Goal: Task Accomplishment & Management: Manage account settings

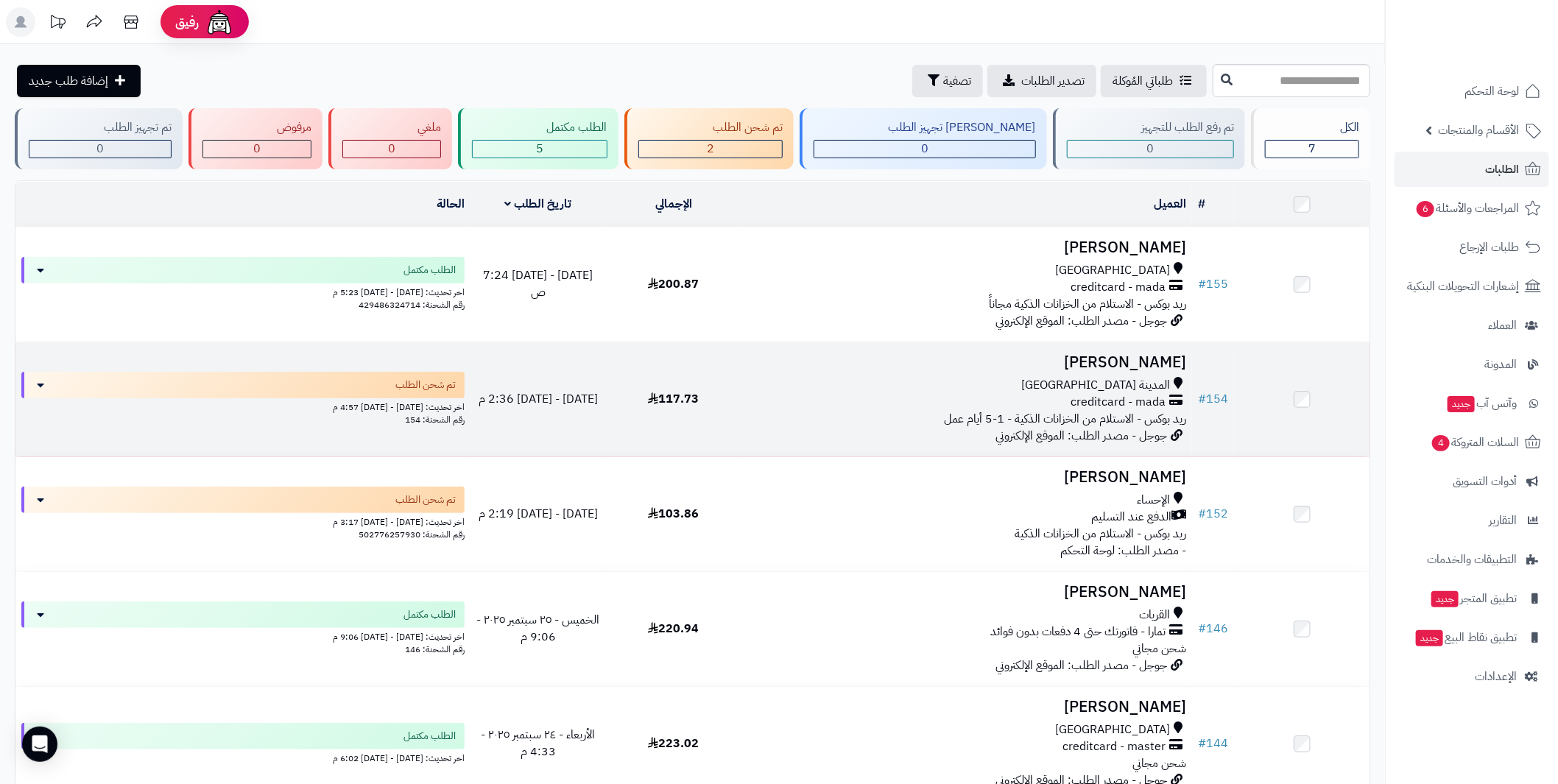
click at [1151, 354] on h3 "[PERSON_NAME]" at bounding box center [967, 363] width 439 height 17
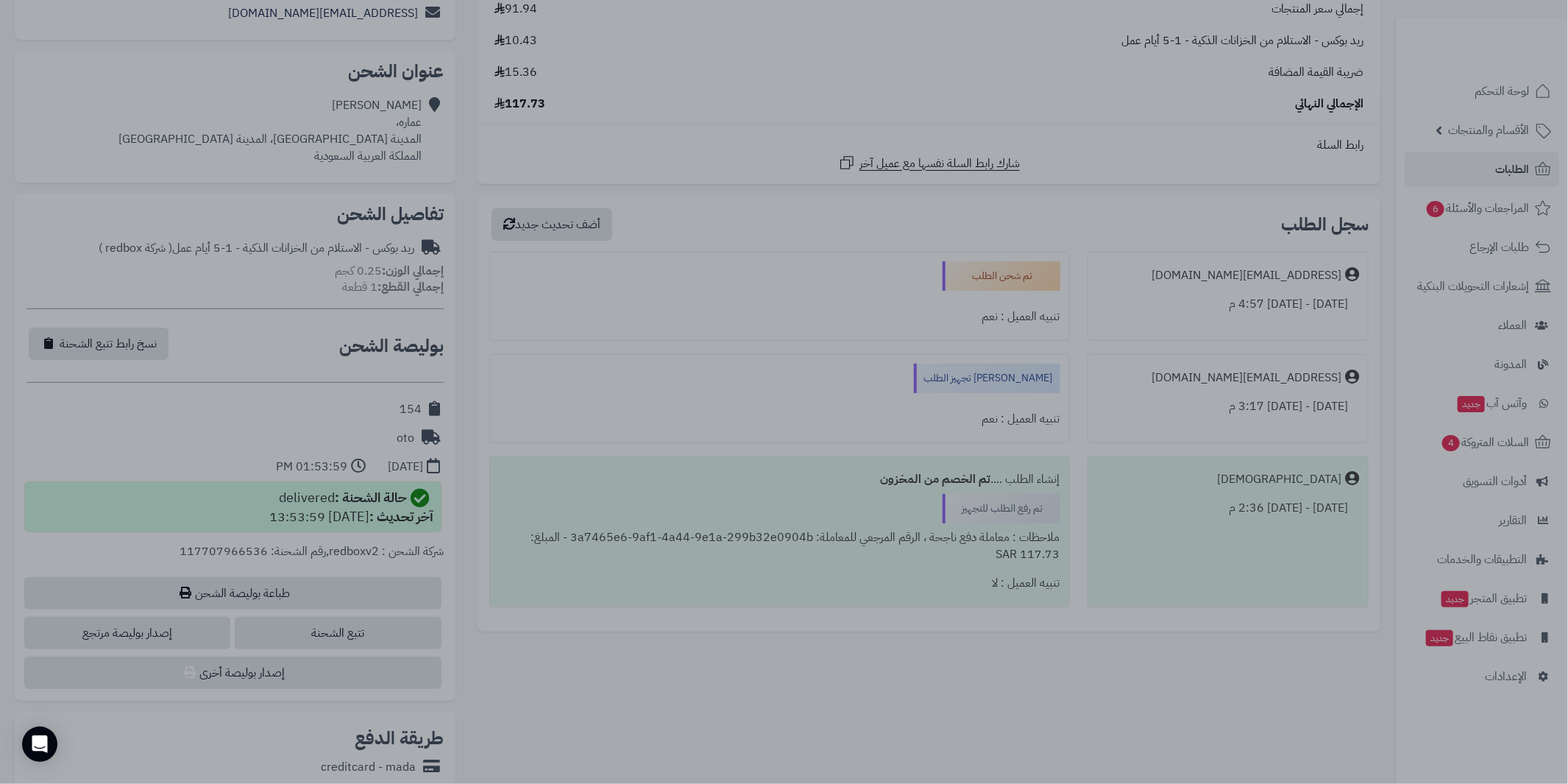
click at [1096, 153] on div at bounding box center [784, 392] width 1568 height 784
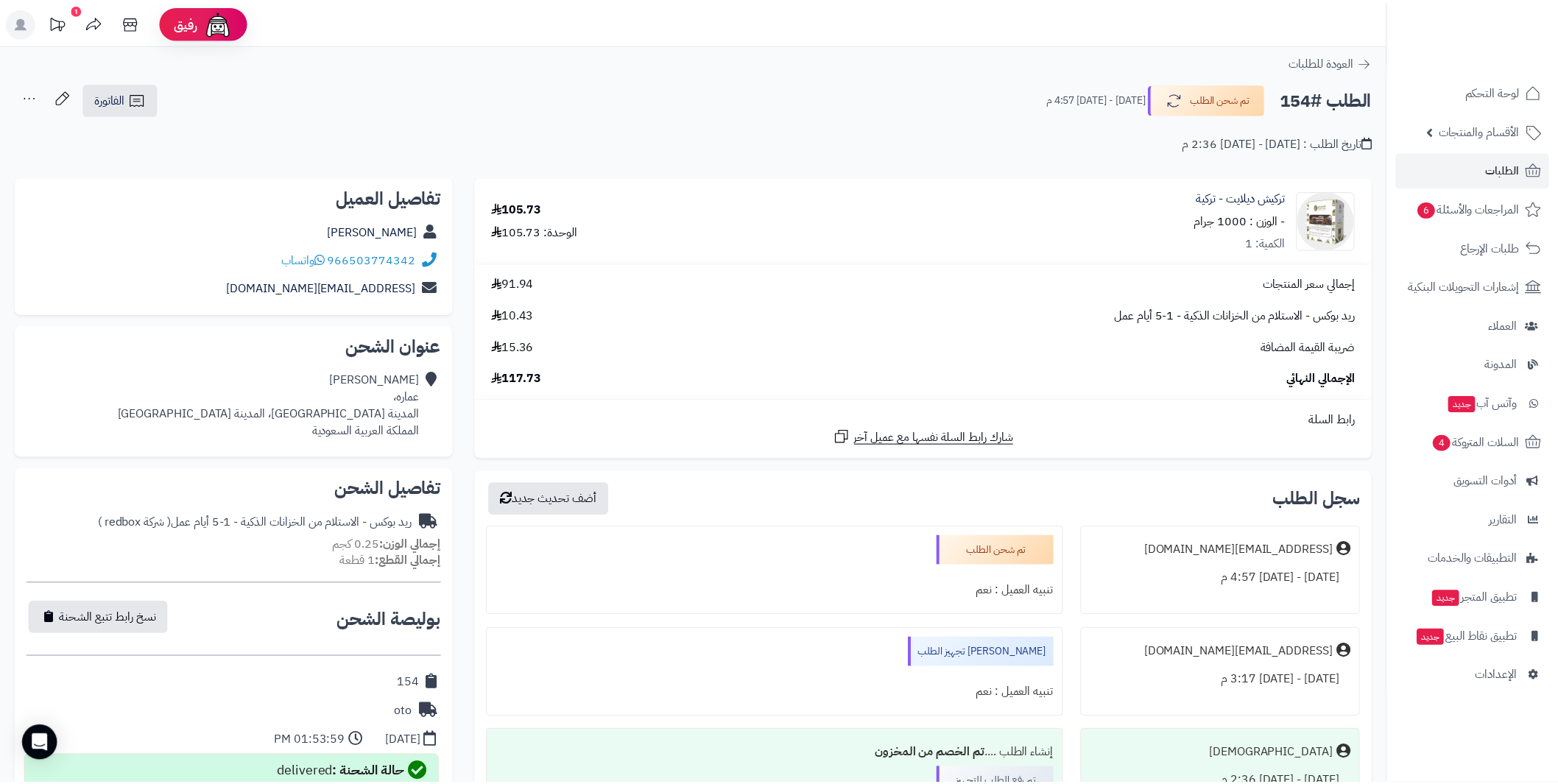
scroll to position [274, 0]
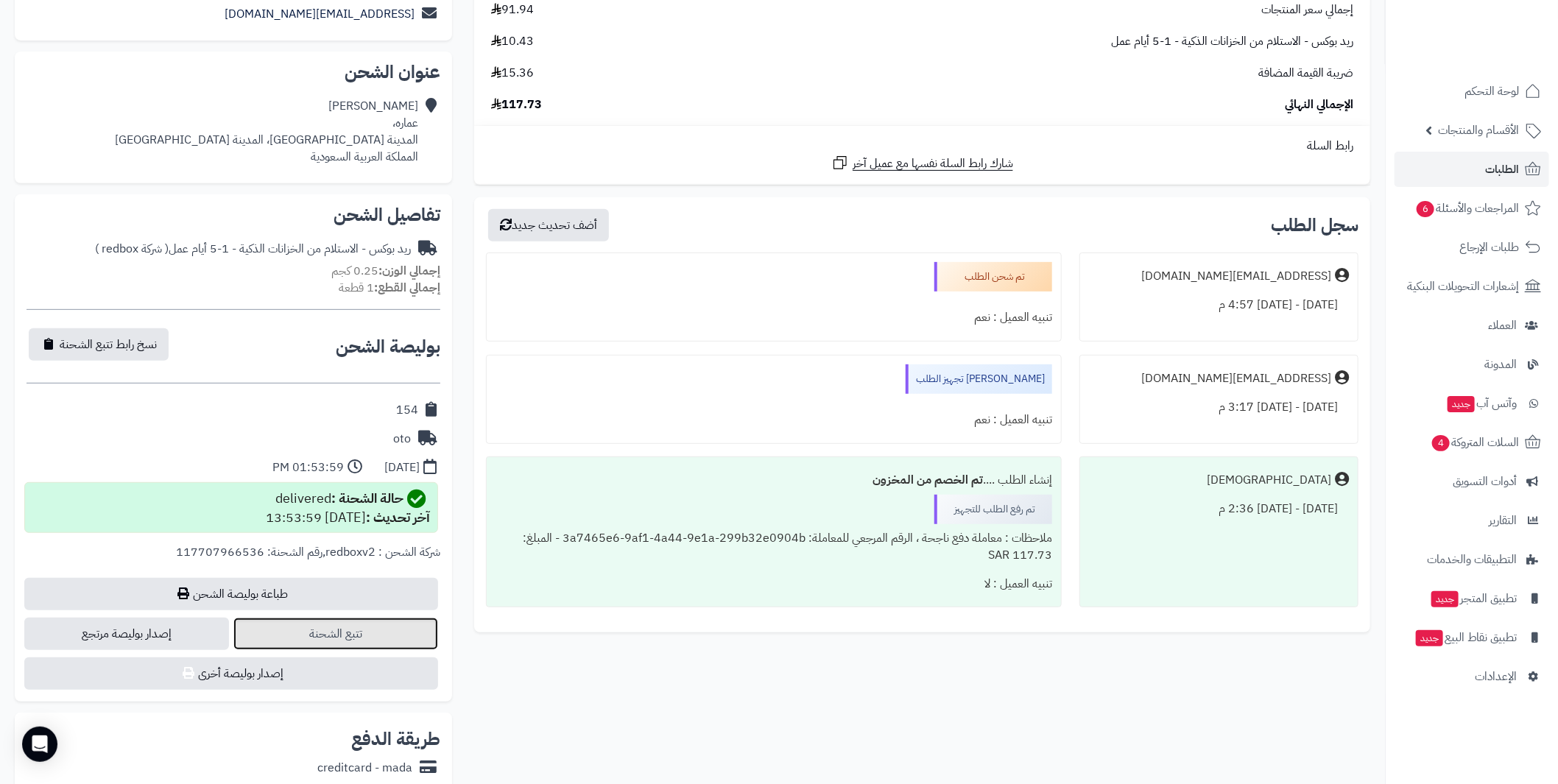
click at [379, 633] on link "تتبع الشحنة" at bounding box center [336, 634] width 204 height 33
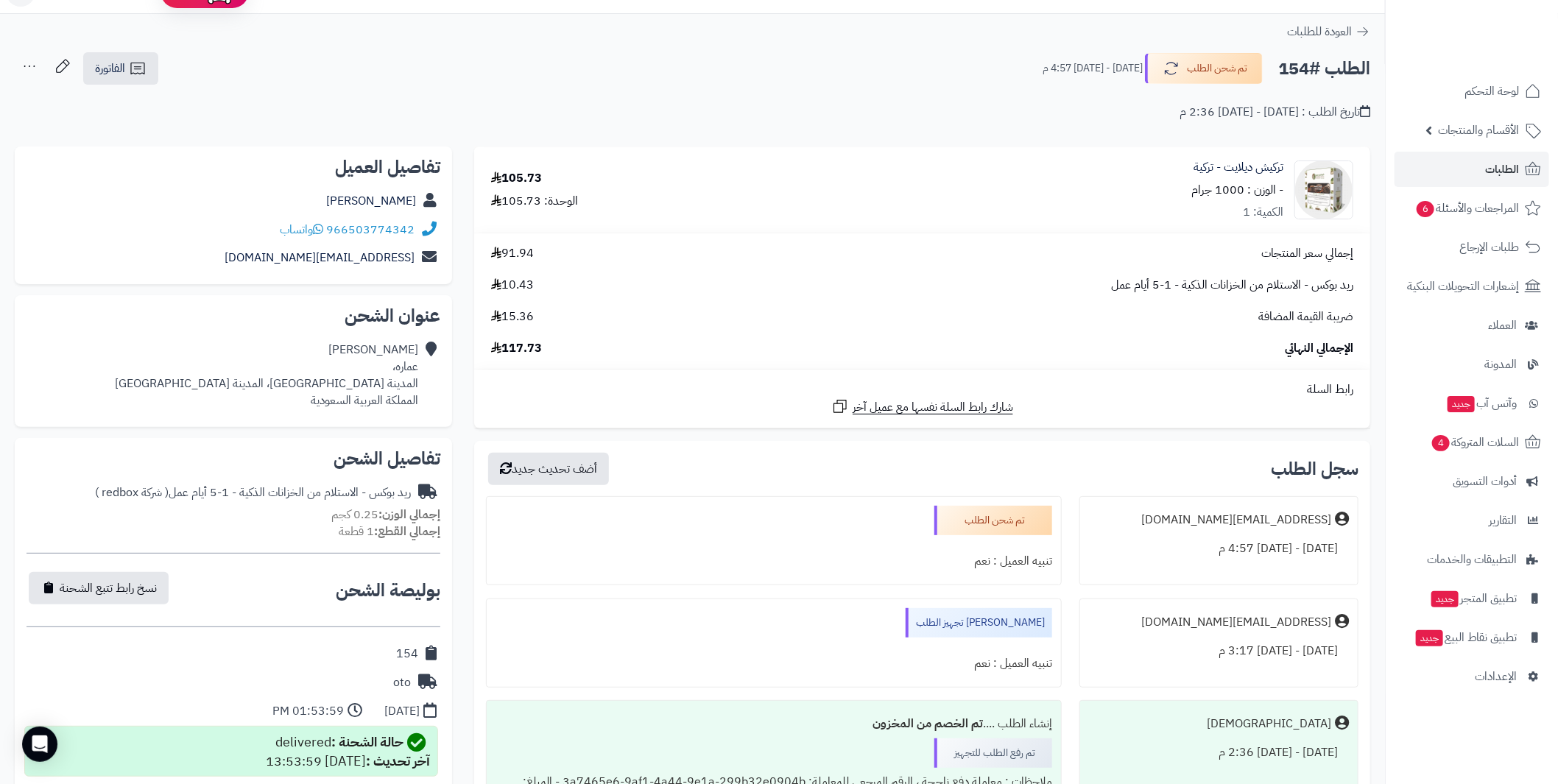
scroll to position [31, 0]
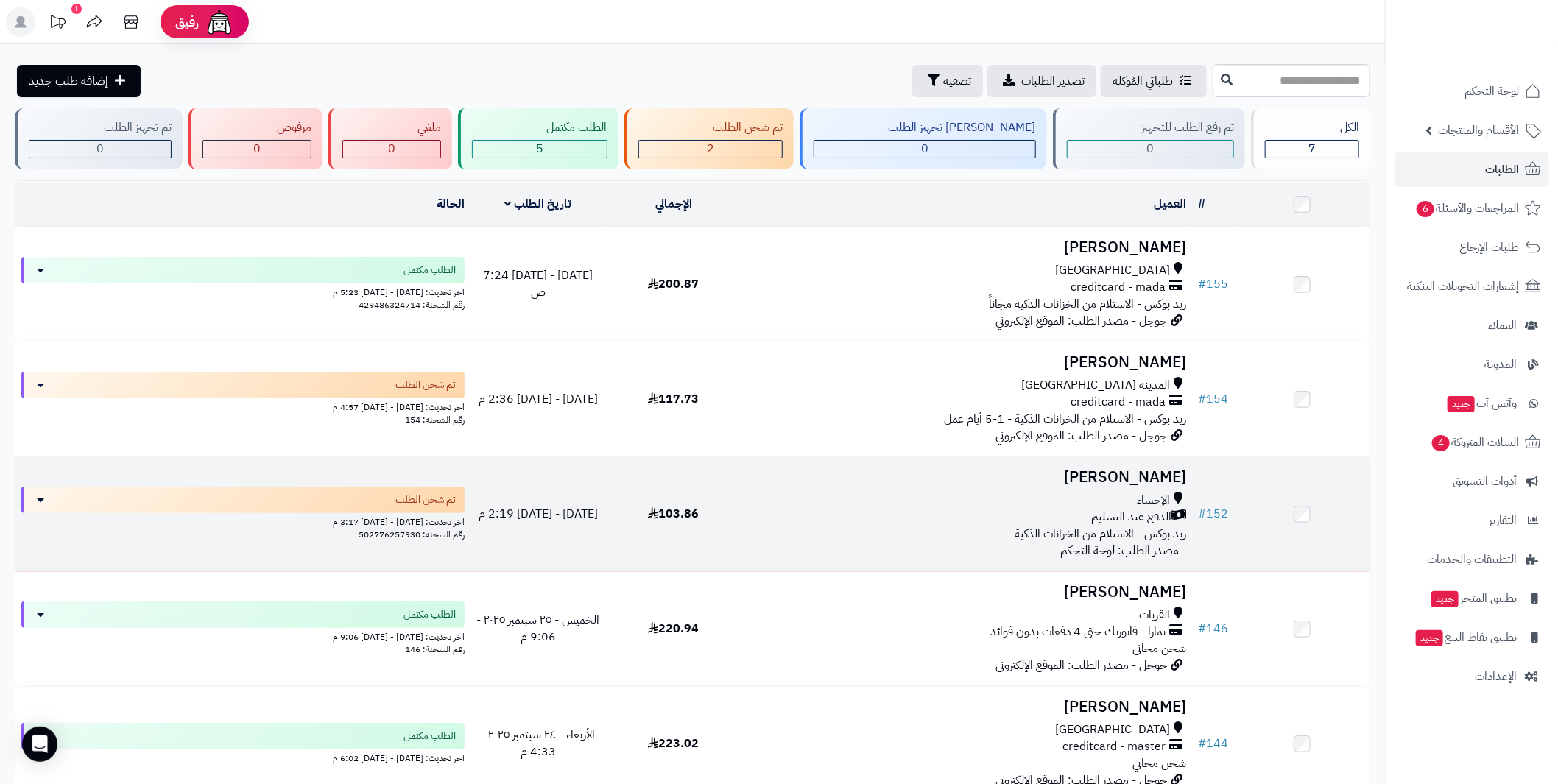
click at [1136, 480] on h3 "[PERSON_NAME]" at bounding box center [967, 477] width 439 height 17
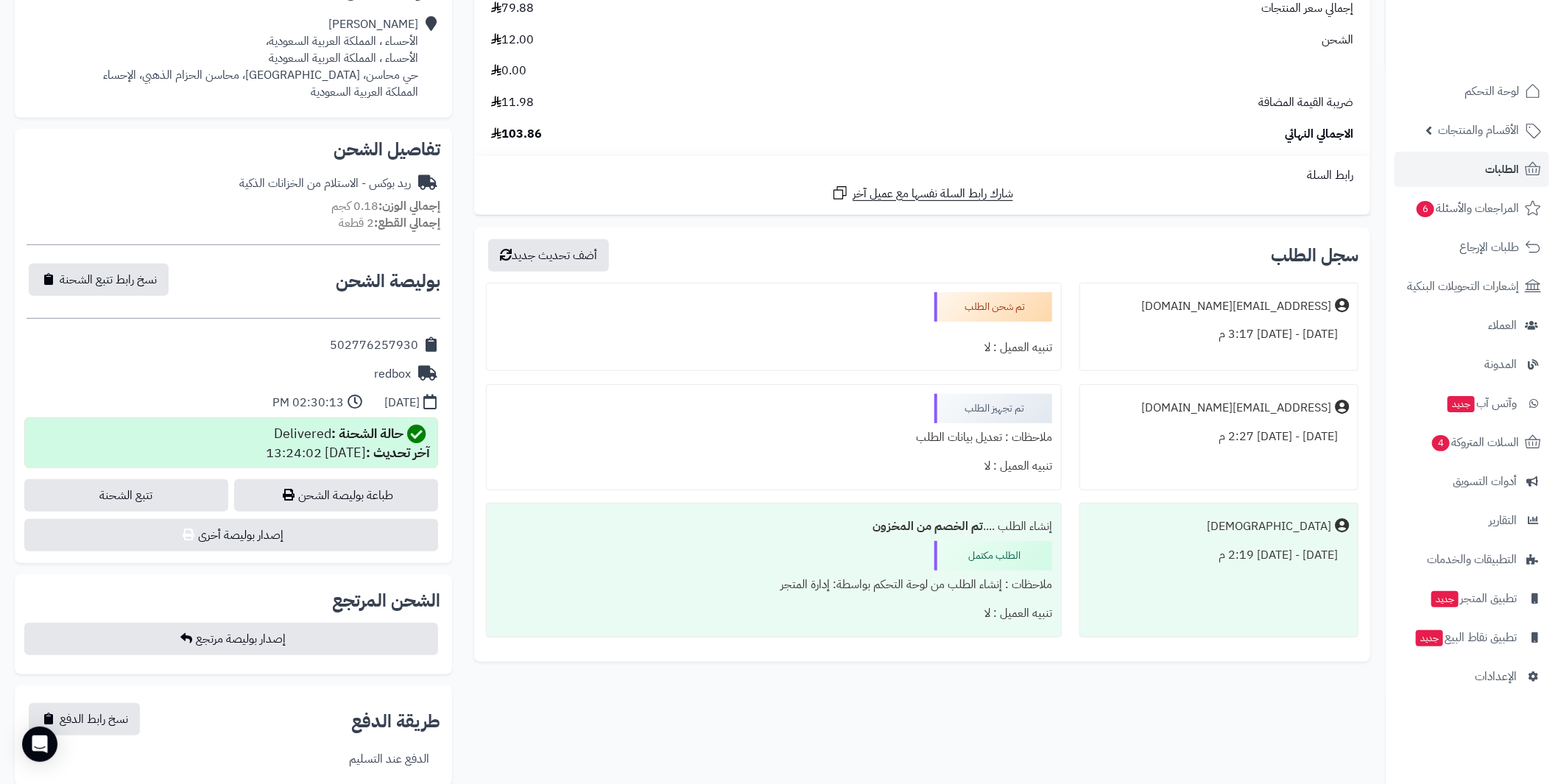
scroll to position [373, 0]
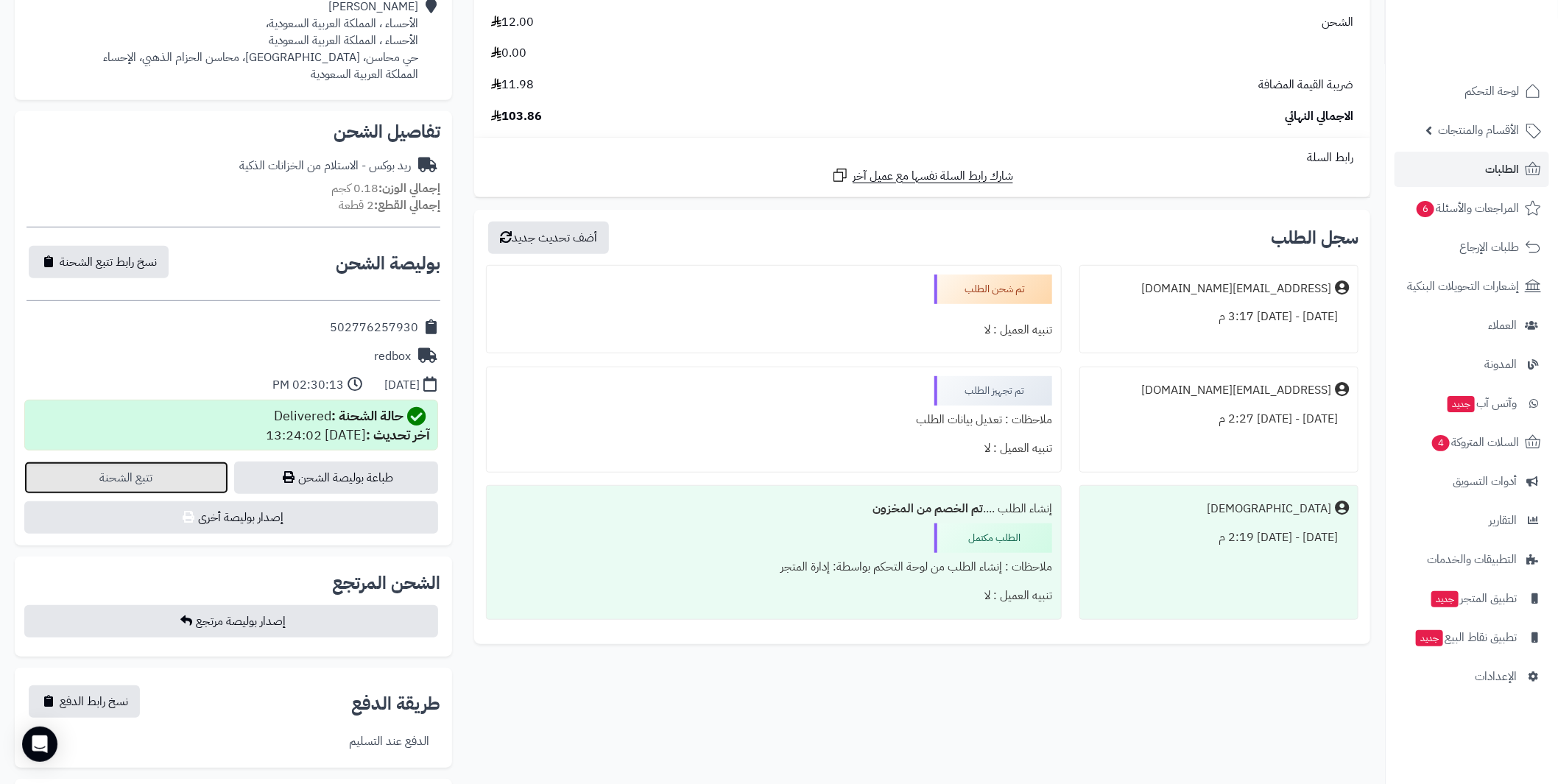
click at [127, 475] on link "تتبع الشحنة" at bounding box center [126, 477] width 204 height 33
click at [1507, 161] on span "الطلبات" at bounding box center [1502, 170] width 34 height 21
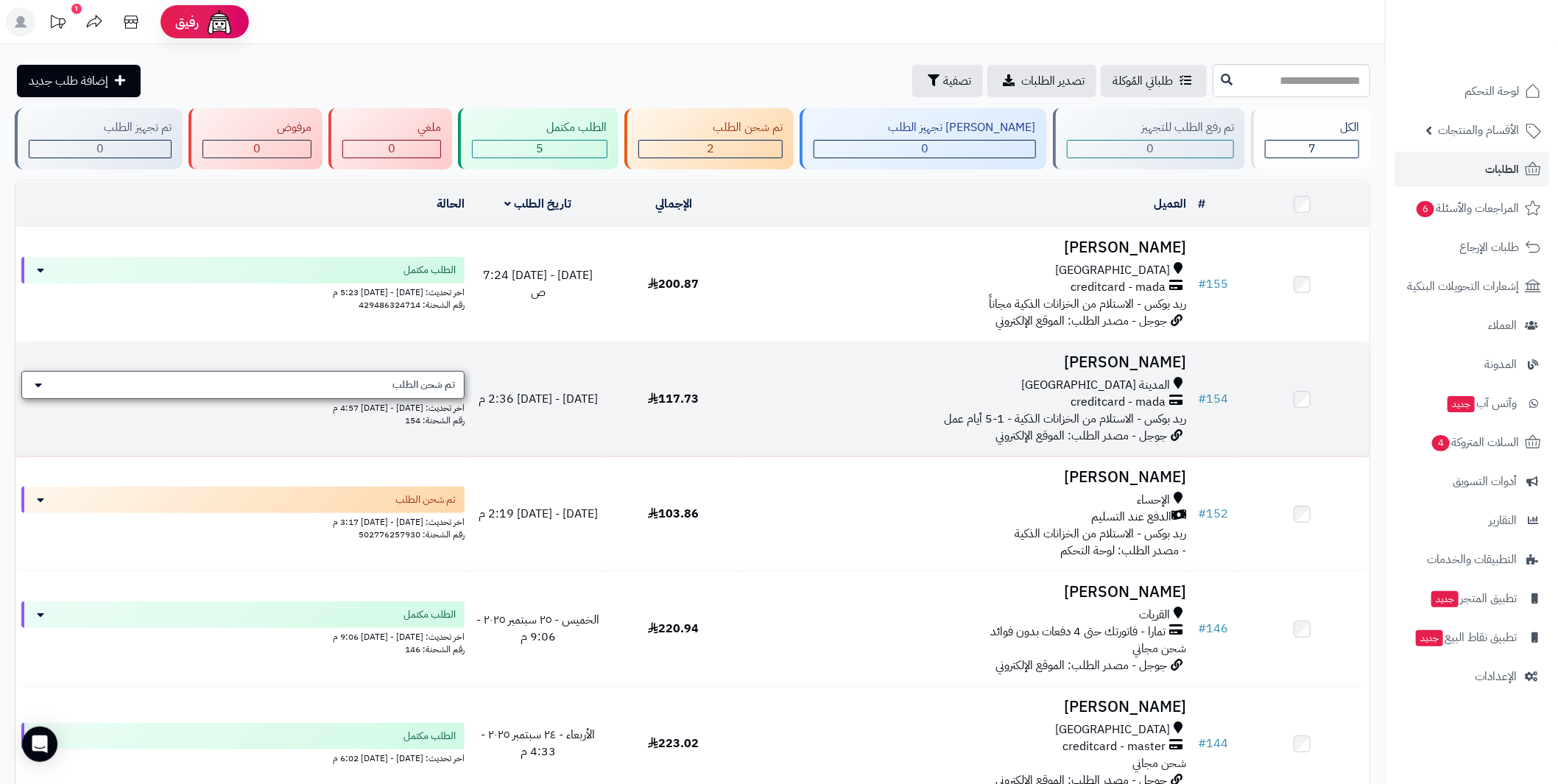
click at [219, 380] on div "تم شحن الطلب" at bounding box center [243, 385] width 444 height 28
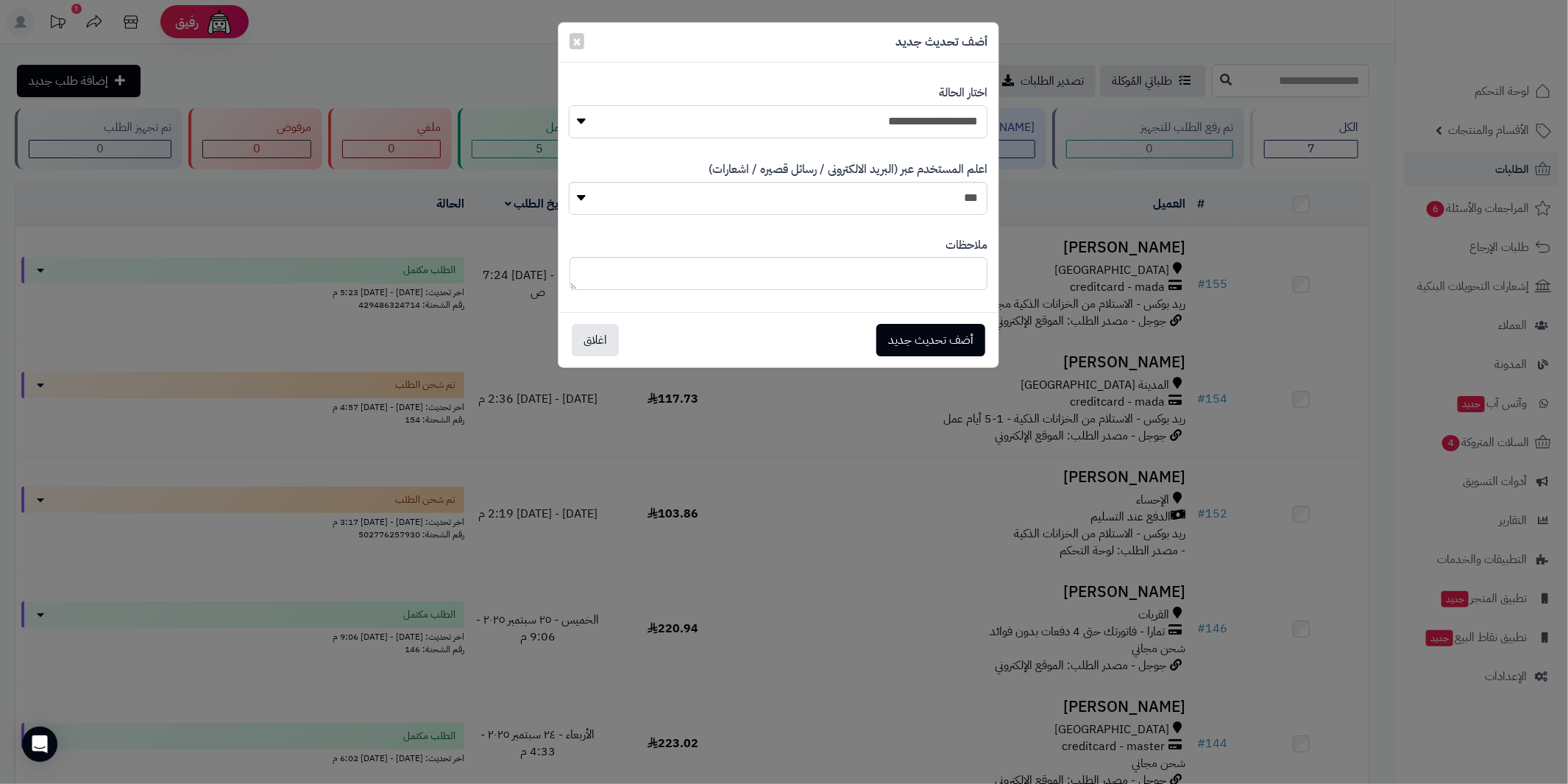
click at [775, 116] on select "**********" at bounding box center [778, 121] width 419 height 33
select select "*"
click at [569, 105] on select "**********" at bounding box center [778, 121] width 419 height 33
click at [922, 339] on button "أضف تحديث جديد" at bounding box center [931, 339] width 109 height 33
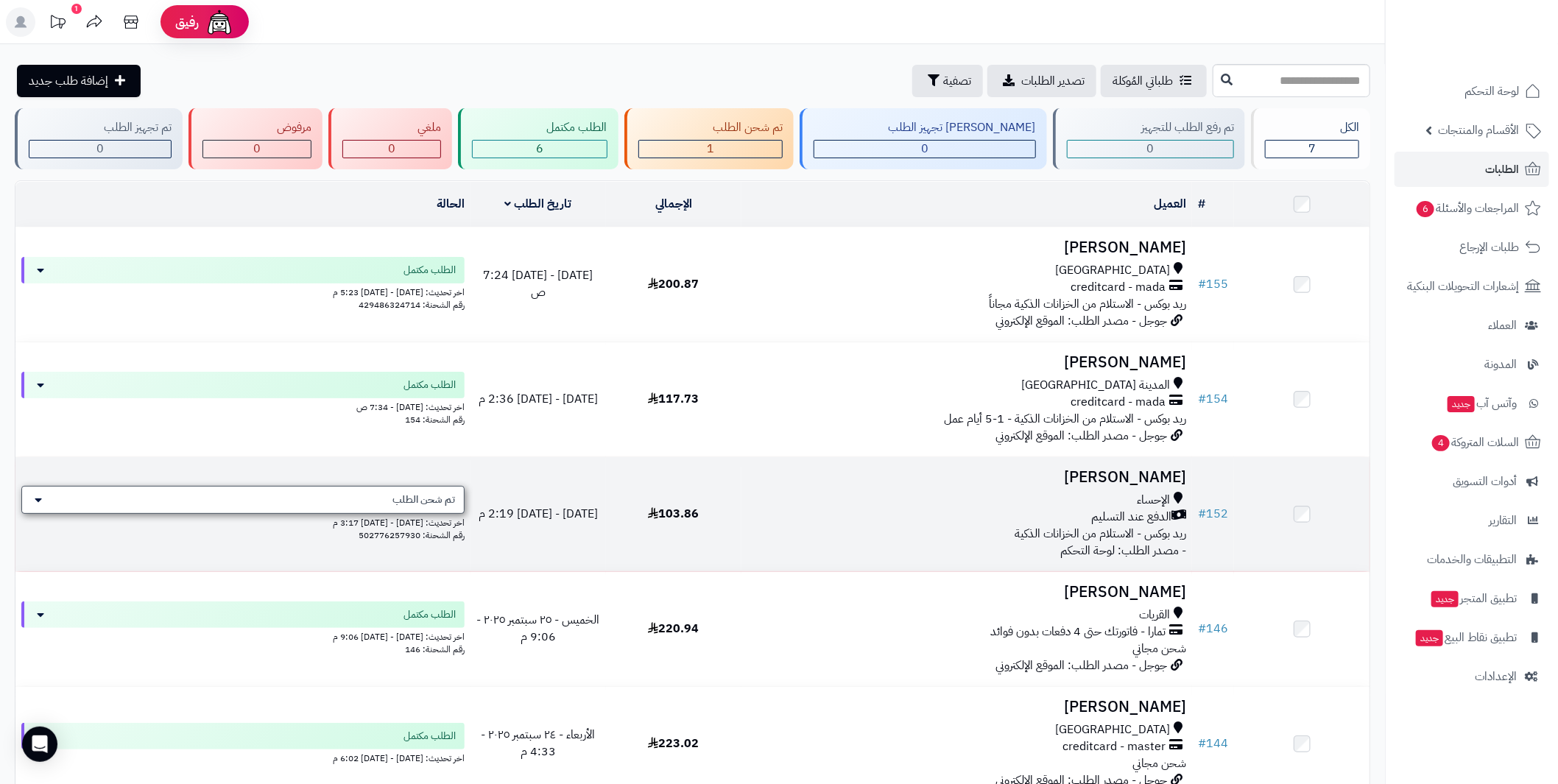
click at [411, 487] on div "تم شحن الطلب" at bounding box center [243, 500] width 444 height 28
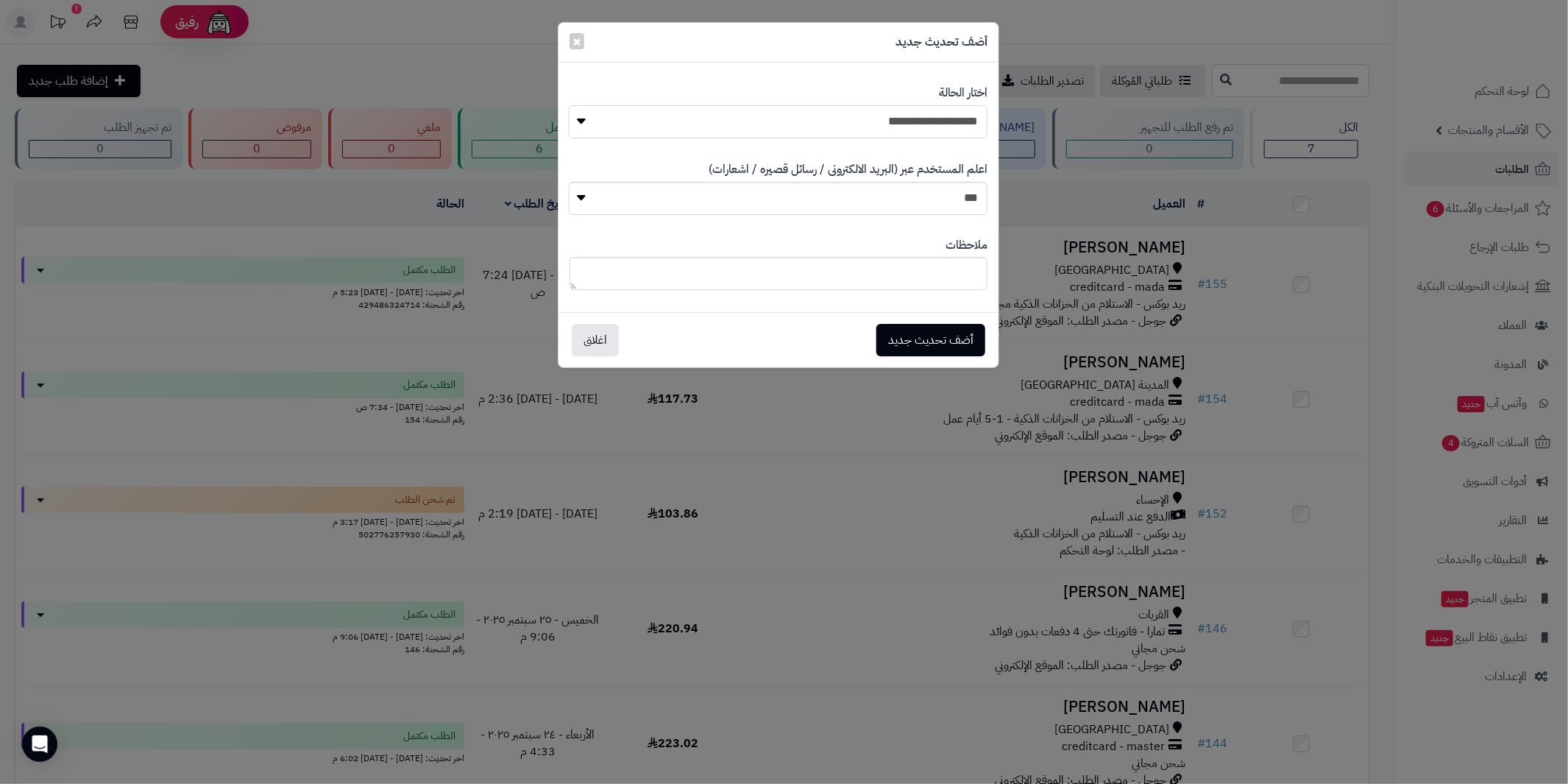
click at [878, 129] on select "**********" at bounding box center [778, 121] width 419 height 33
select select "*"
click at [569, 105] on select "**********" at bounding box center [778, 121] width 419 height 33
click at [913, 333] on button "أضف تحديث جديد" at bounding box center [931, 339] width 109 height 33
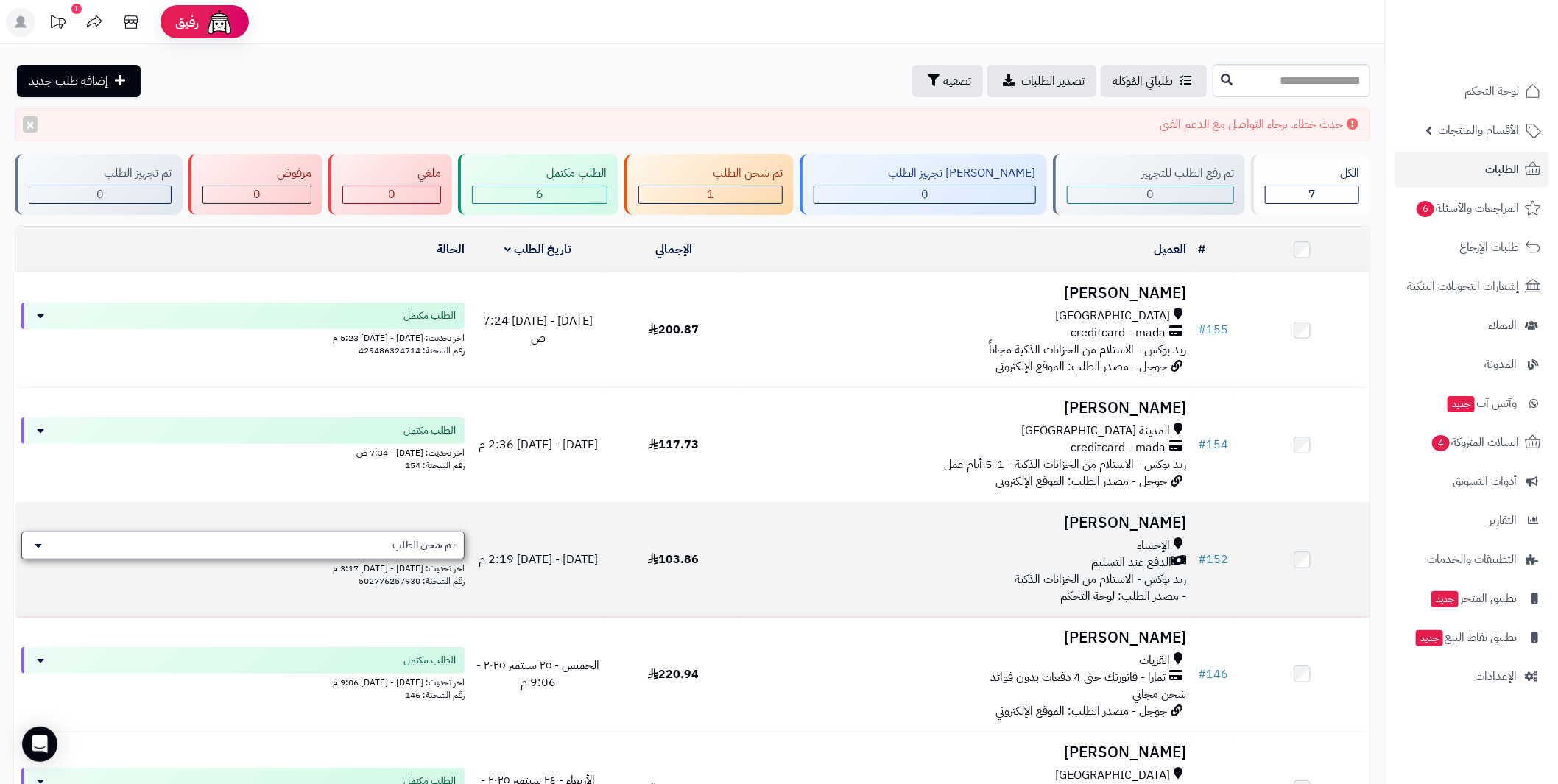
click at [51, 543] on div "تم شحن الطلب" at bounding box center [243, 546] width 444 height 28
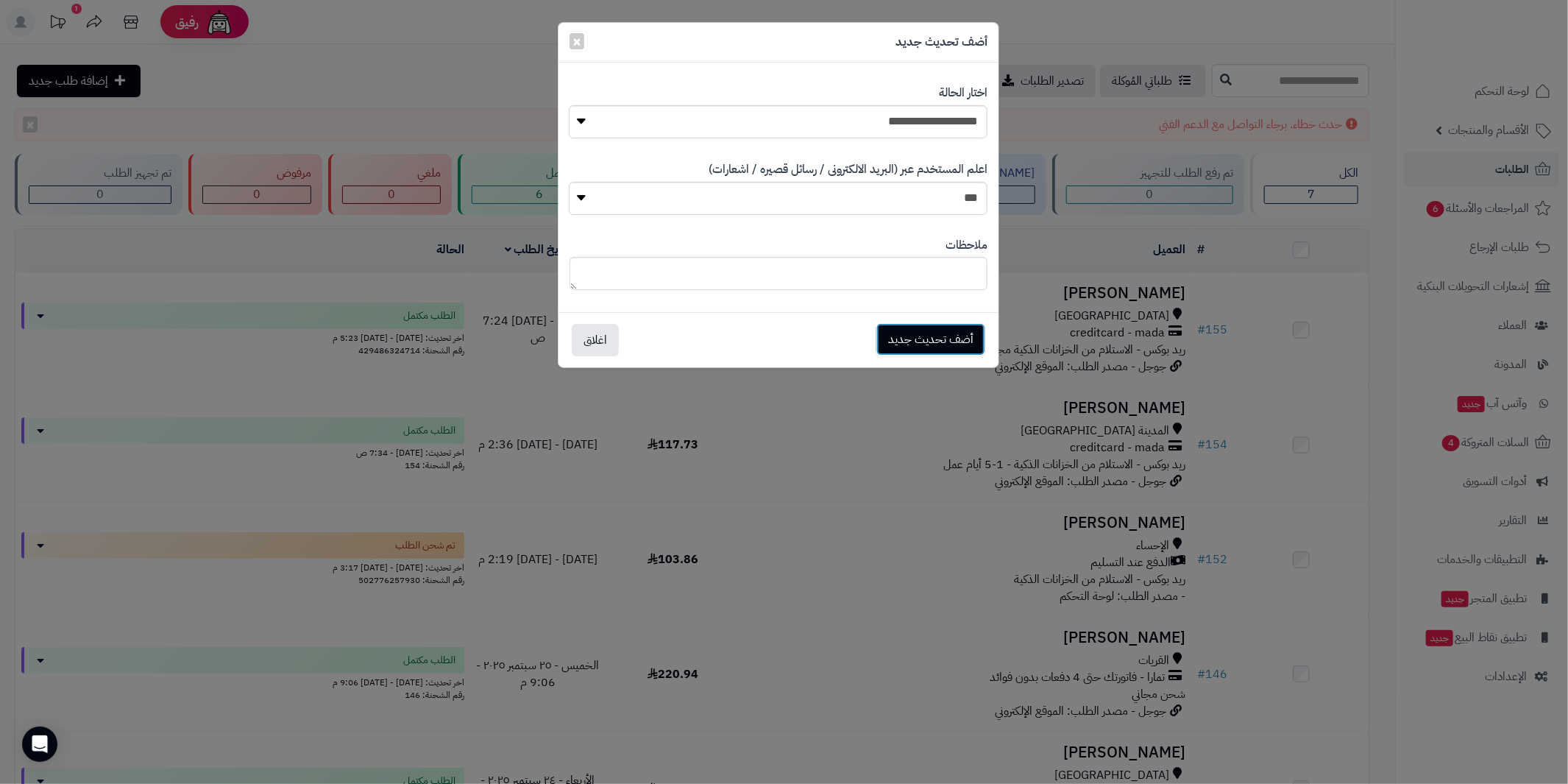
click at [905, 339] on button "أضف تحديث جديد" at bounding box center [931, 339] width 109 height 33
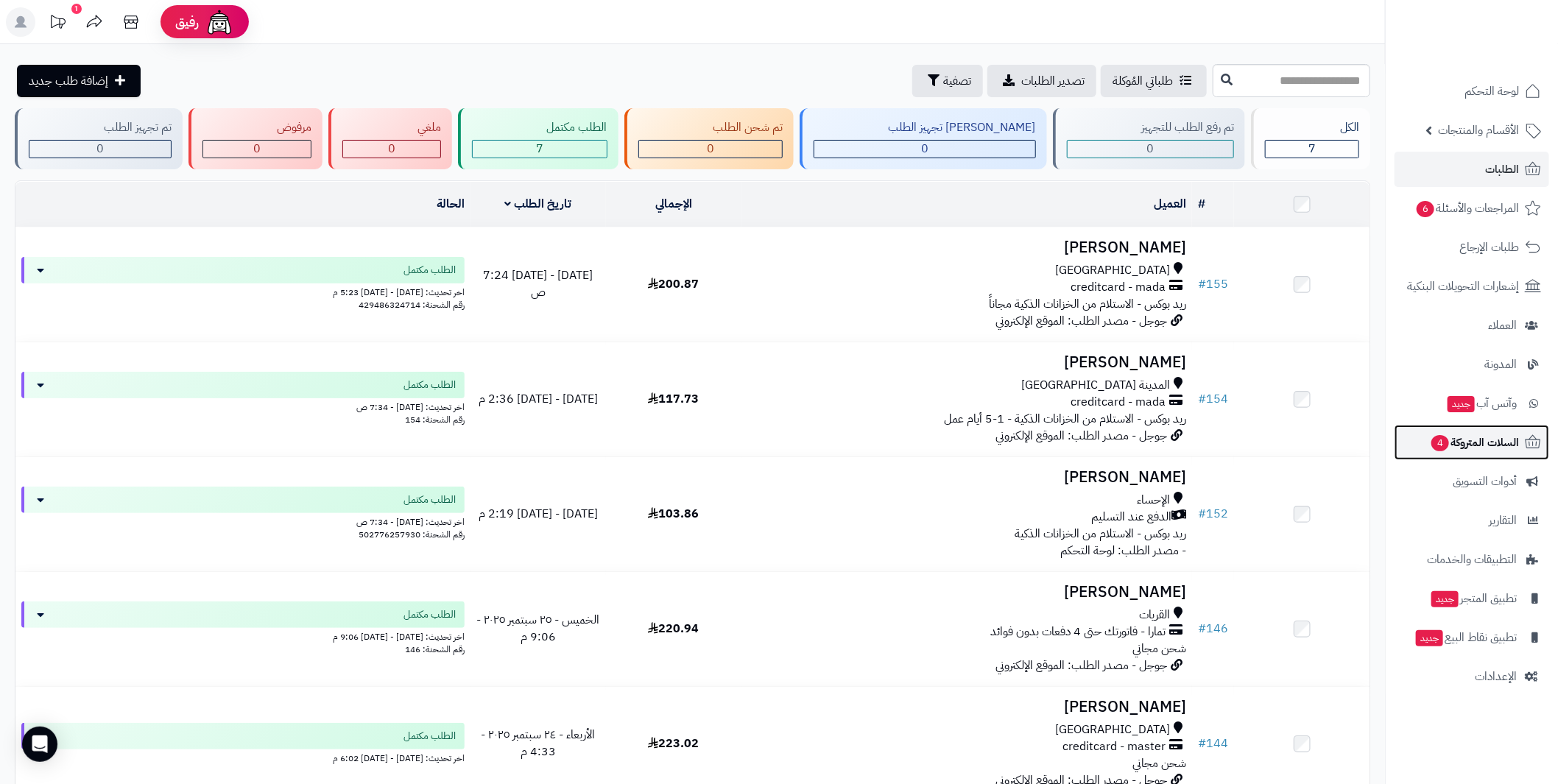
click at [1475, 445] on span "السلات المتروكة 4" at bounding box center [1475, 443] width 89 height 21
